Goal: Task Accomplishment & Management: Manage account settings

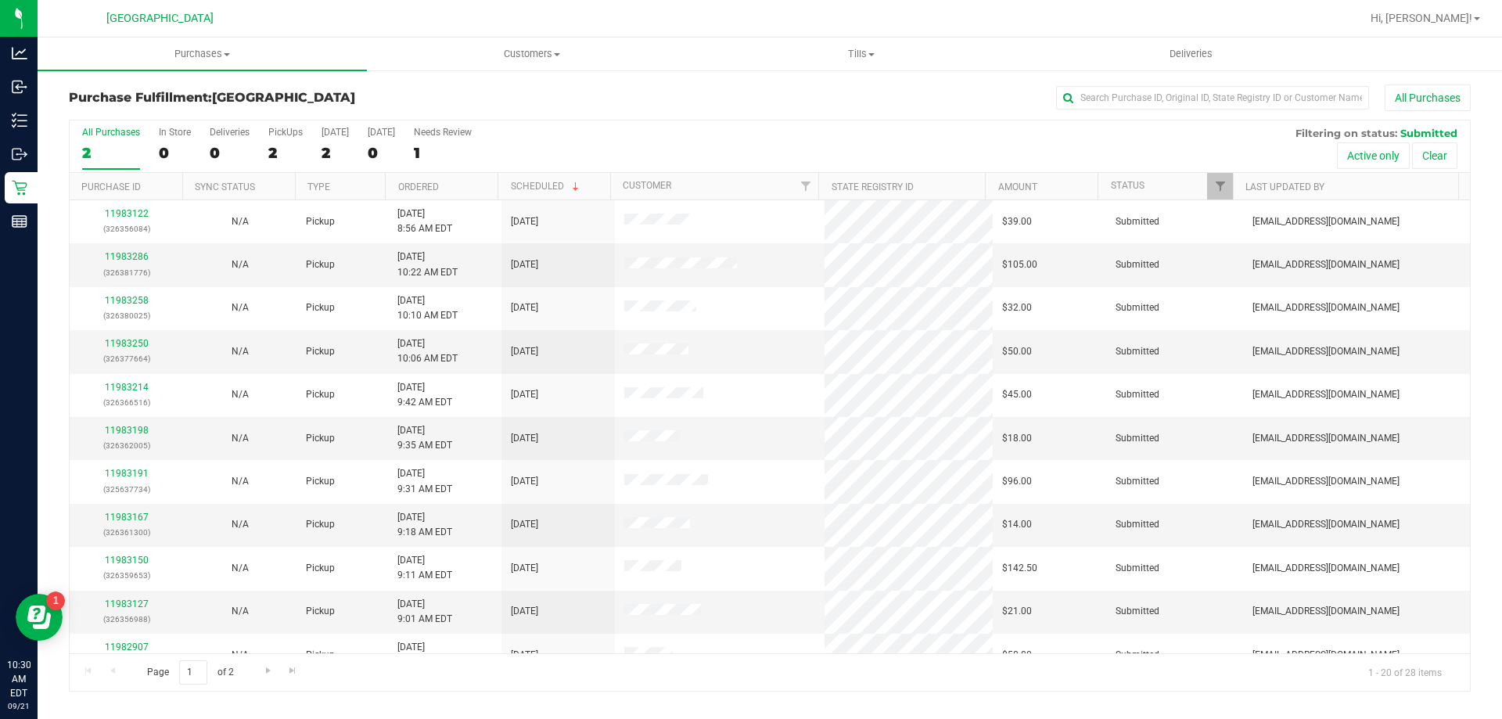
click at [1445, 0] on html "Analytics Inbound Inventory Outbound Retail Reports 10:30 AM EDT [DATE] 09/21 P…" at bounding box center [751, 359] width 1502 height 719
click at [1460, 24] on span "Hi, [PERSON_NAME]!" at bounding box center [1421, 18] width 102 height 13
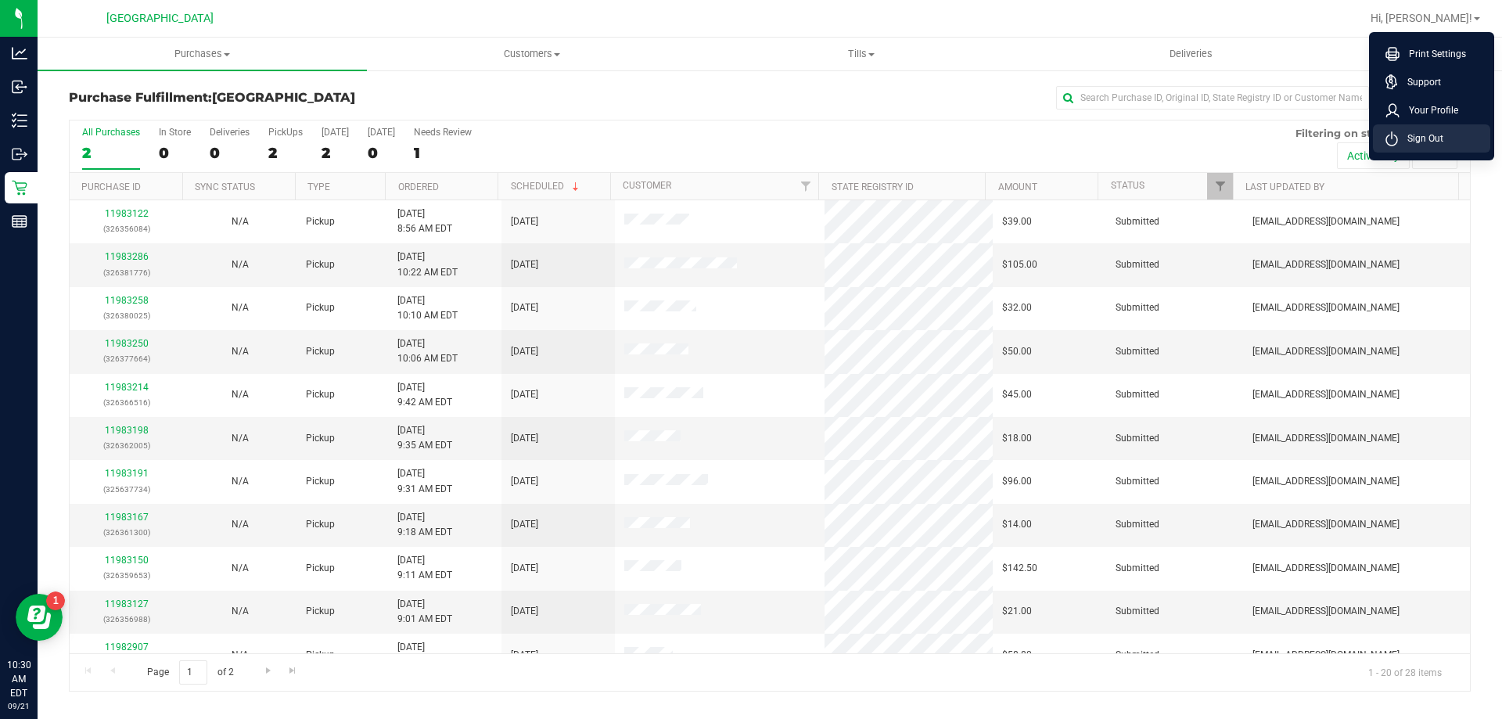
click at [1457, 141] on li "Sign Out" at bounding box center [1431, 138] width 117 height 28
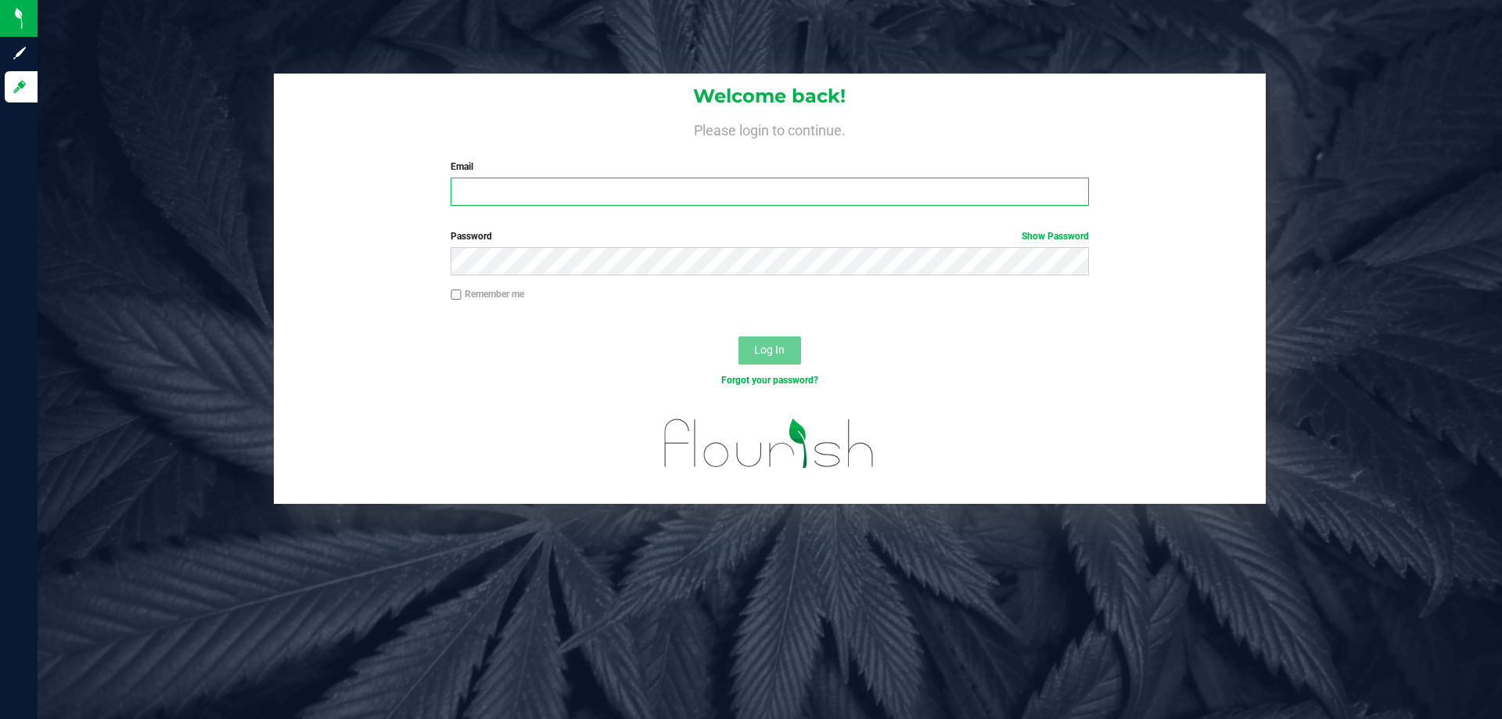
click at [648, 189] on input "Email" at bounding box center [769, 192] width 637 height 28
type input "[PERSON_NAME][EMAIL_ADDRESS][DOMAIN_NAME]"
click at [677, 245] on div "Password Show Password" at bounding box center [769, 252] width 661 height 46
click at [678, 246] on div "Password Show Password" at bounding box center [769, 252] width 661 height 46
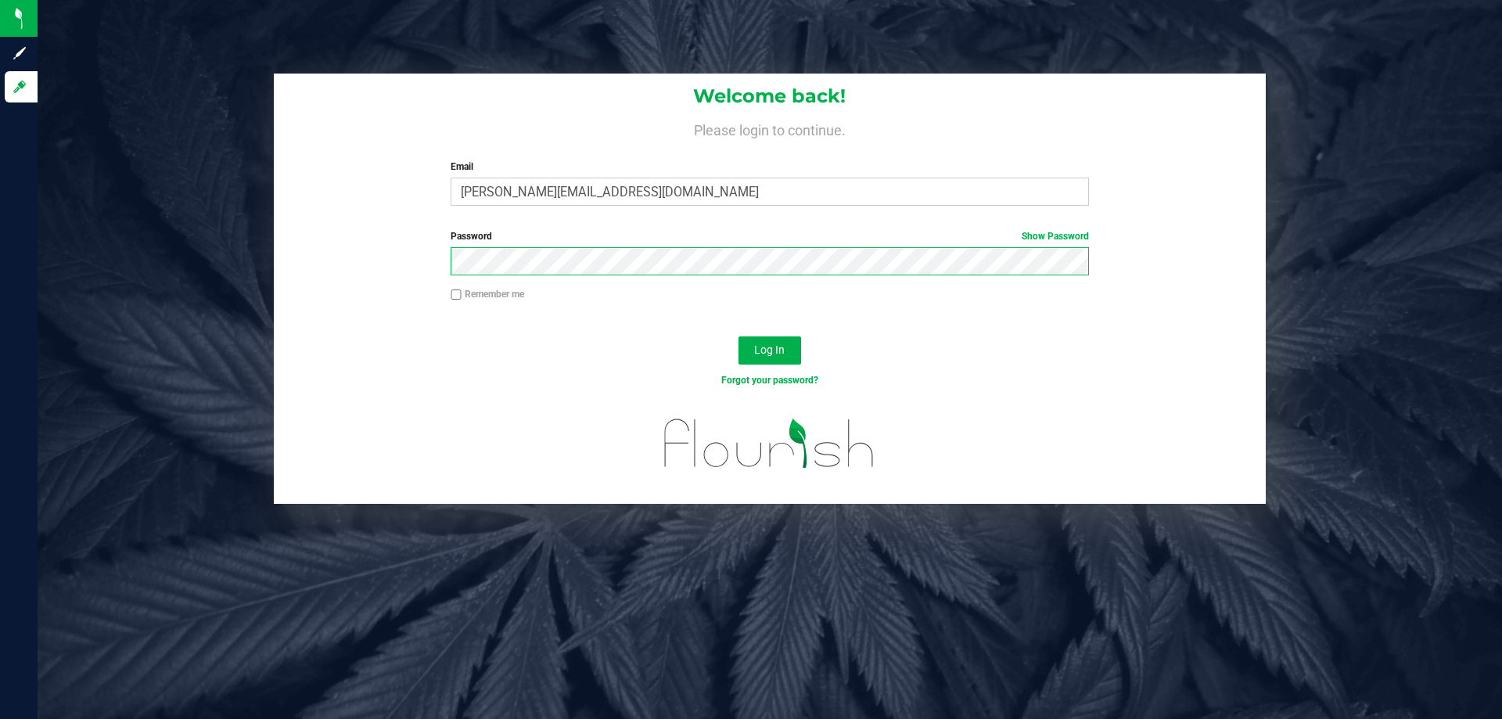
click at [738, 336] on button "Log In" at bounding box center [769, 350] width 63 height 28
